Goal: Information Seeking & Learning: Learn about a topic

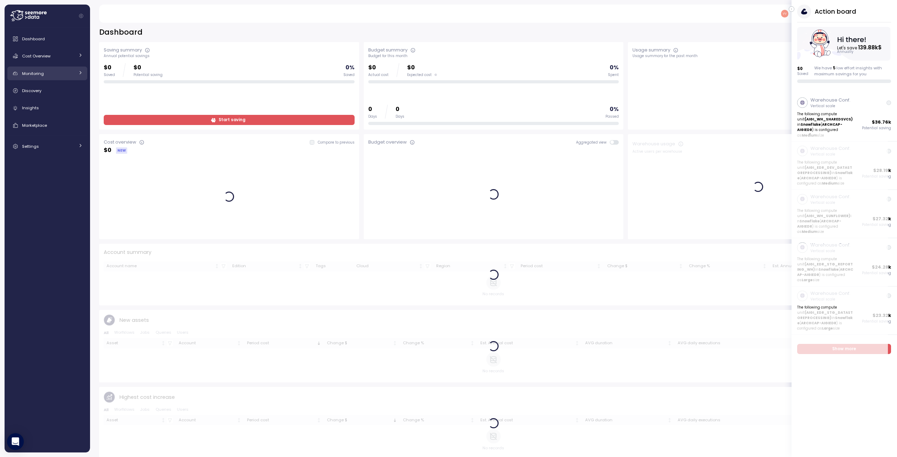
click at [43, 73] on span "Monitoring" at bounding box center [33, 74] width 22 height 6
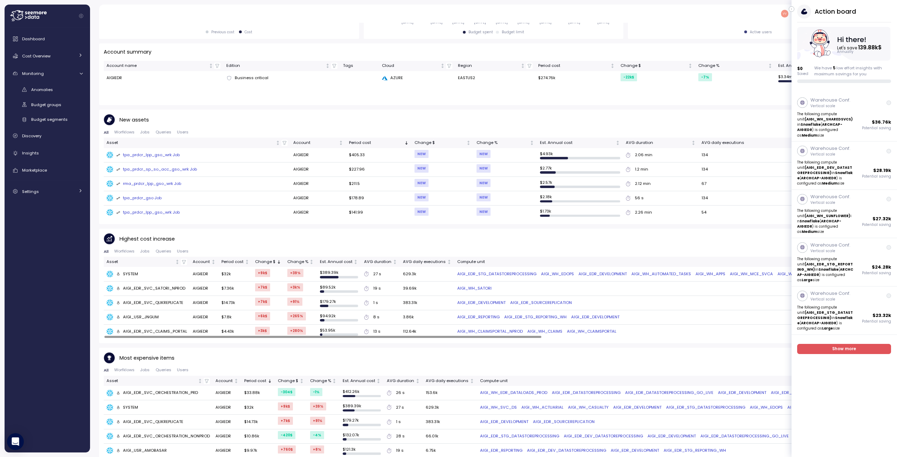
scroll to position [210, 0]
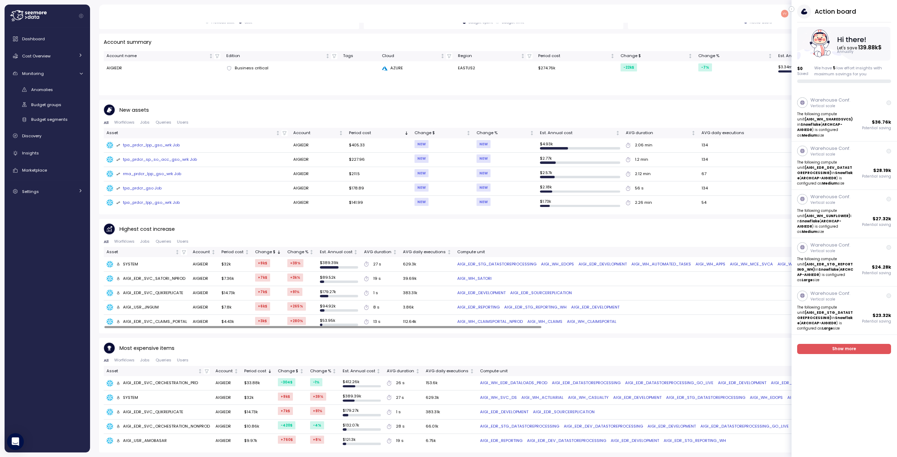
click at [207, 329] on div at bounding box center [493, 327] width 779 height 4
click at [120, 328] on div at bounding box center [322, 327] width 437 height 2
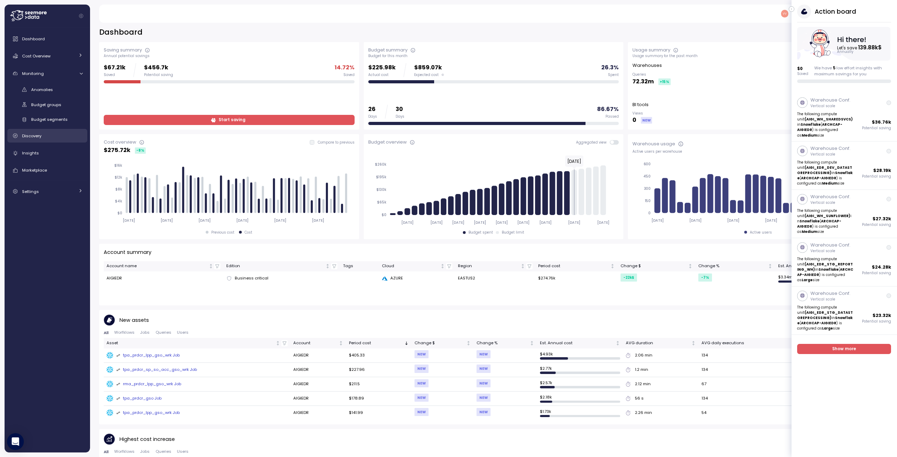
click at [36, 135] on span "Discovery" at bounding box center [31, 136] width 19 height 6
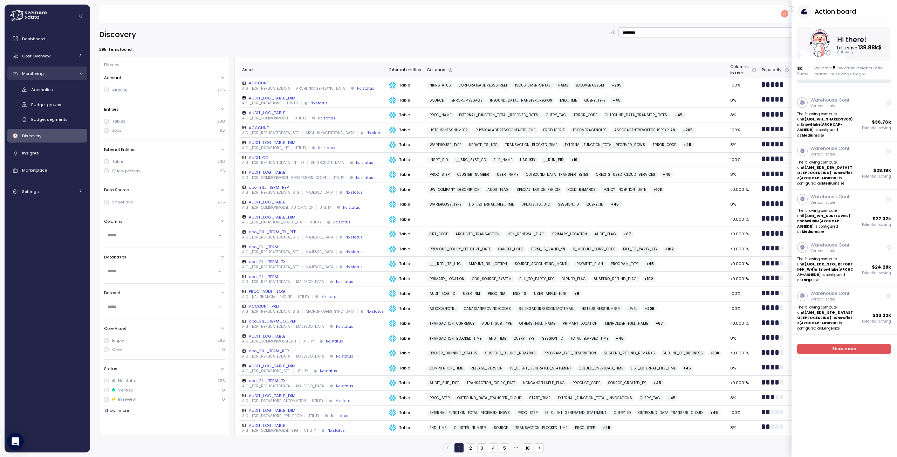
click at [43, 72] on div "Monitoring" at bounding box center [48, 73] width 53 height 7
click at [49, 56] on span "Cost Overview" at bounding box center [36, 56] width 28 height 6
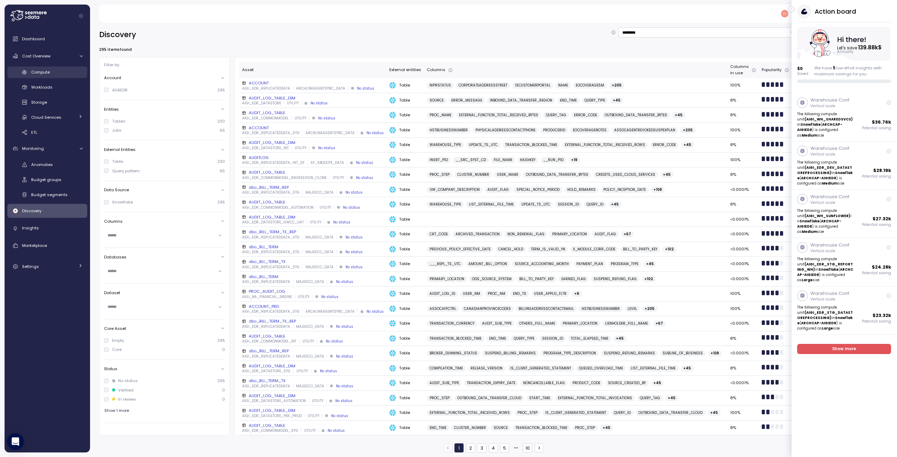
click at [44, 73] on span "Compute" at bounding box center [40, 72] width 19 height 6
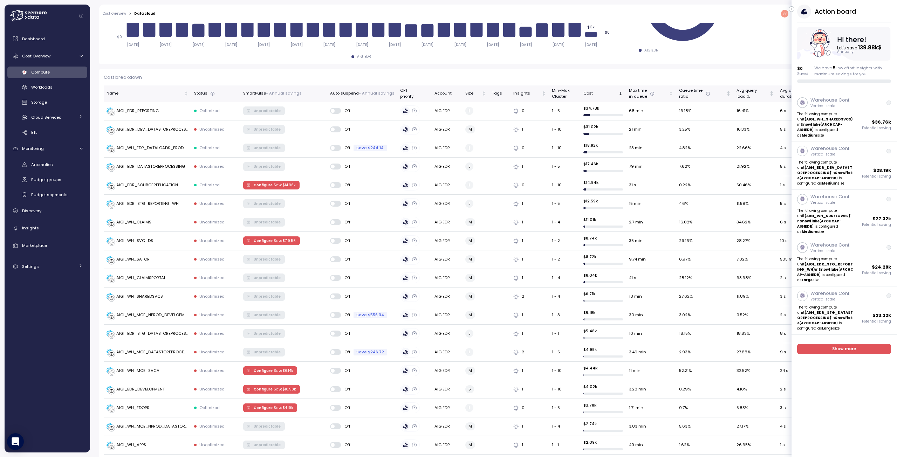
scroll to position [53, 0]
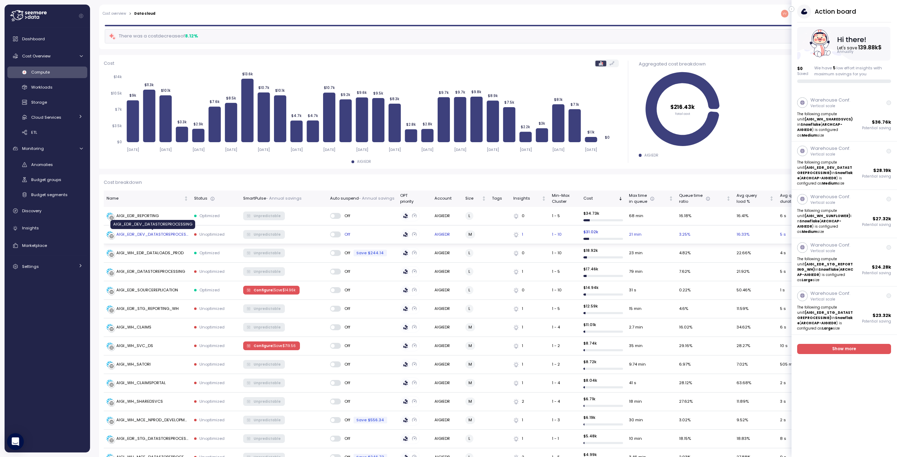
click at [164, 234] on div "AIGI_EDR_DEV_DATASTOREPROCESSING" at bounding box center [152, 235] width 72 height 6
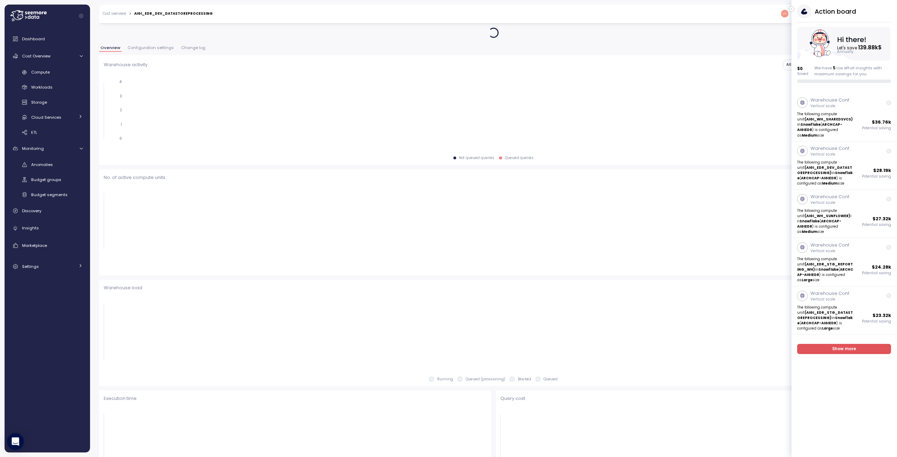
scroll to position [54, 0]
